Goal: Task Accomplishment & Management: Manage account settings

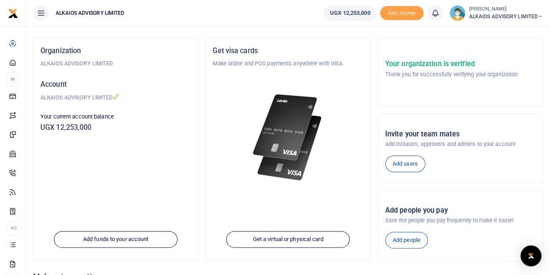
scroll to position [87, 0]
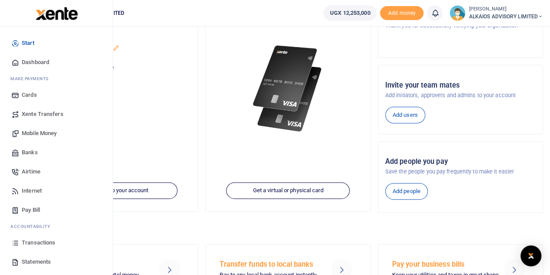
click at [38, 240] on span "Transactions" at bounding box center [39, 242] width 34 height 9
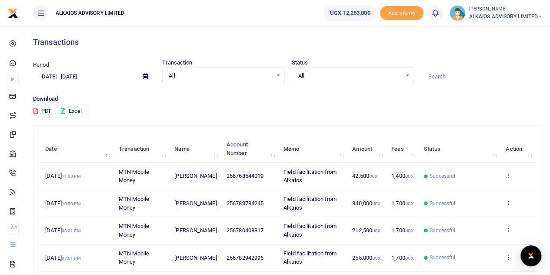
click at [144, 77] on icon at bounding box center [145, 77] width 5 height 6
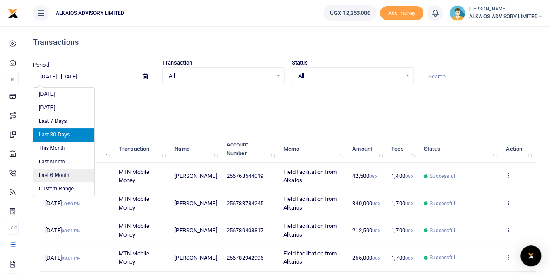
click at [57, 174] on li "Last 6 Month" at bounding box center [64, 174] width 61 height 13
type input "[DATE] - [DATE]"
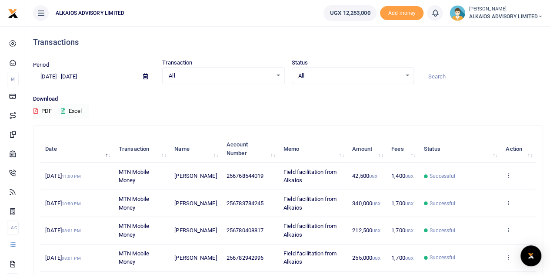
click at [74, 111] on button "Excel" at bounding box center [72, 111] width 36 height 15
click at [47, 108] on button "PDF" at bounding box center [42, 111] width 19 height 15
